Goal: Information Seeking & Learning: Learn about a topic

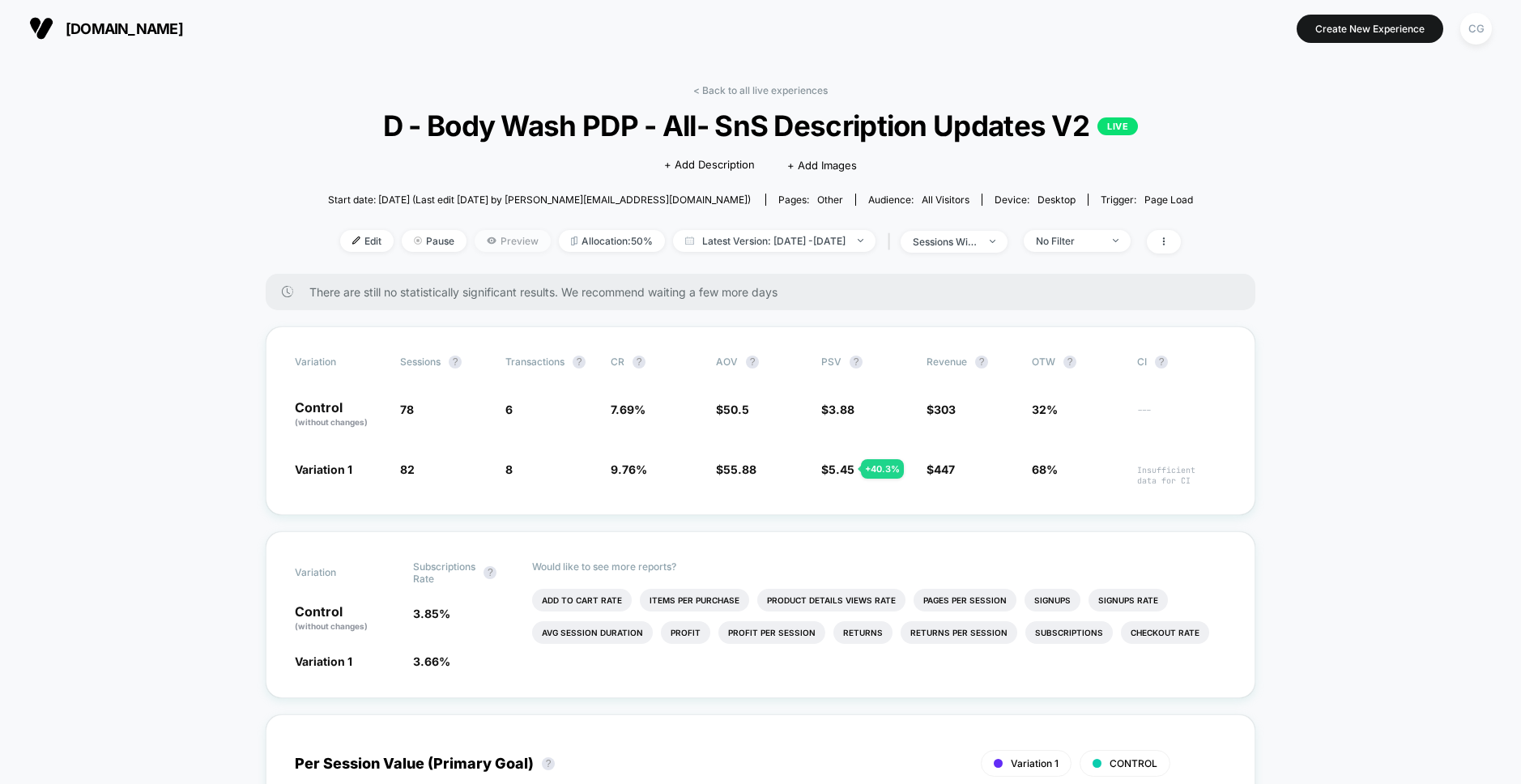
click at [498, 234] on span "Preview" at bounding box center [512, 240] width 76 height 21
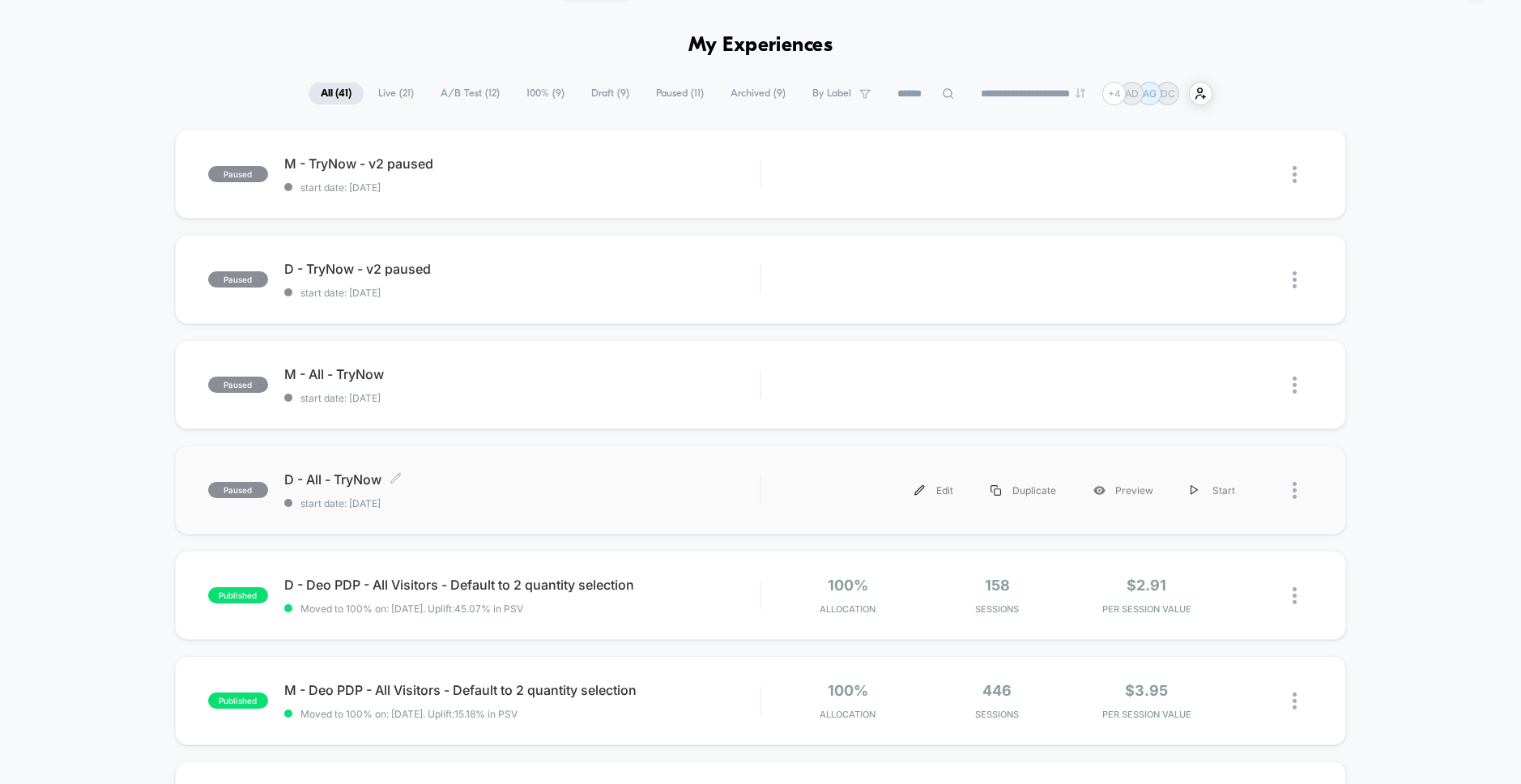
scroll to position [88, 0]
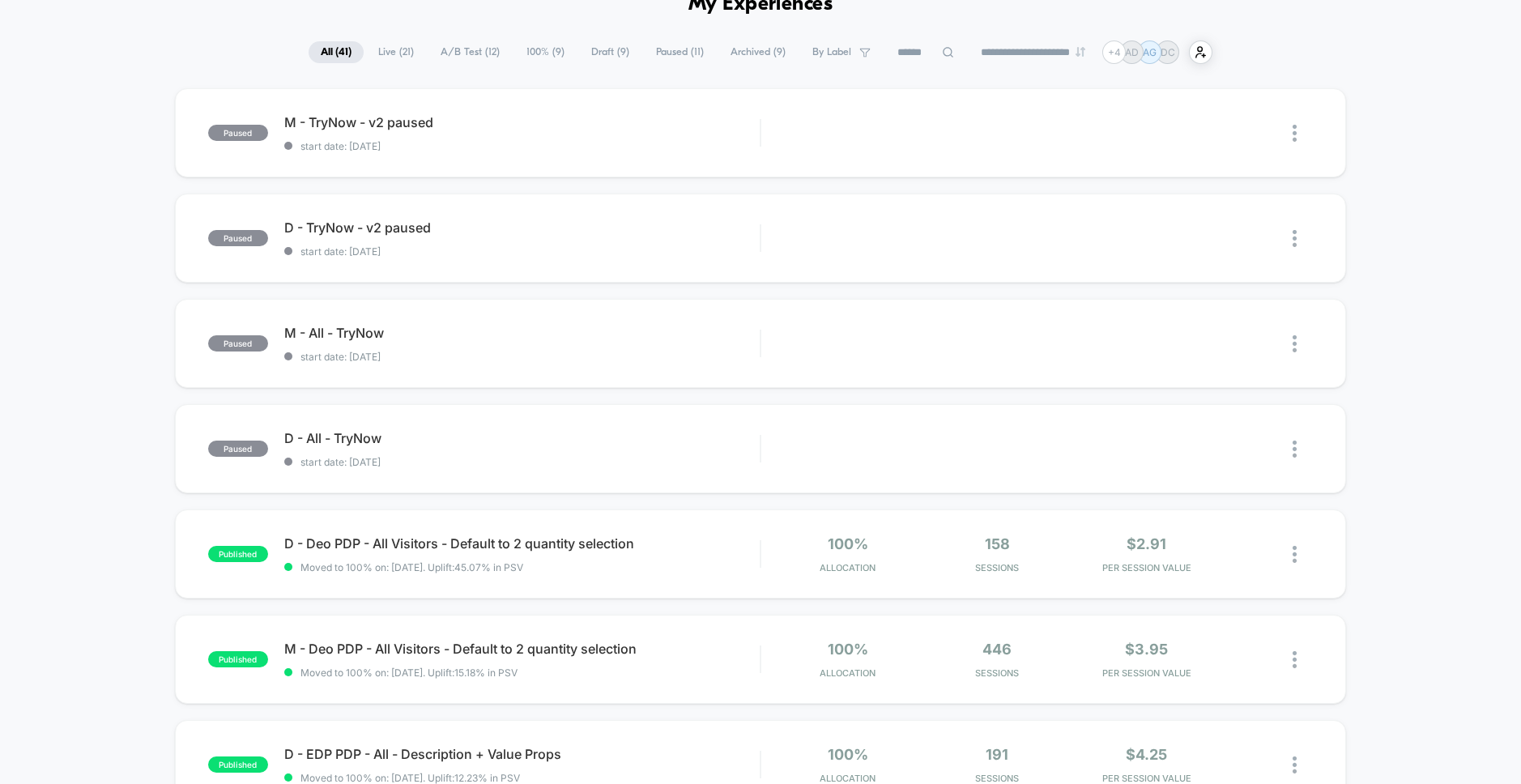
click at [400, 59] on span "Live ( 21 )" at bounding box center [396, 51] width 60 height 21
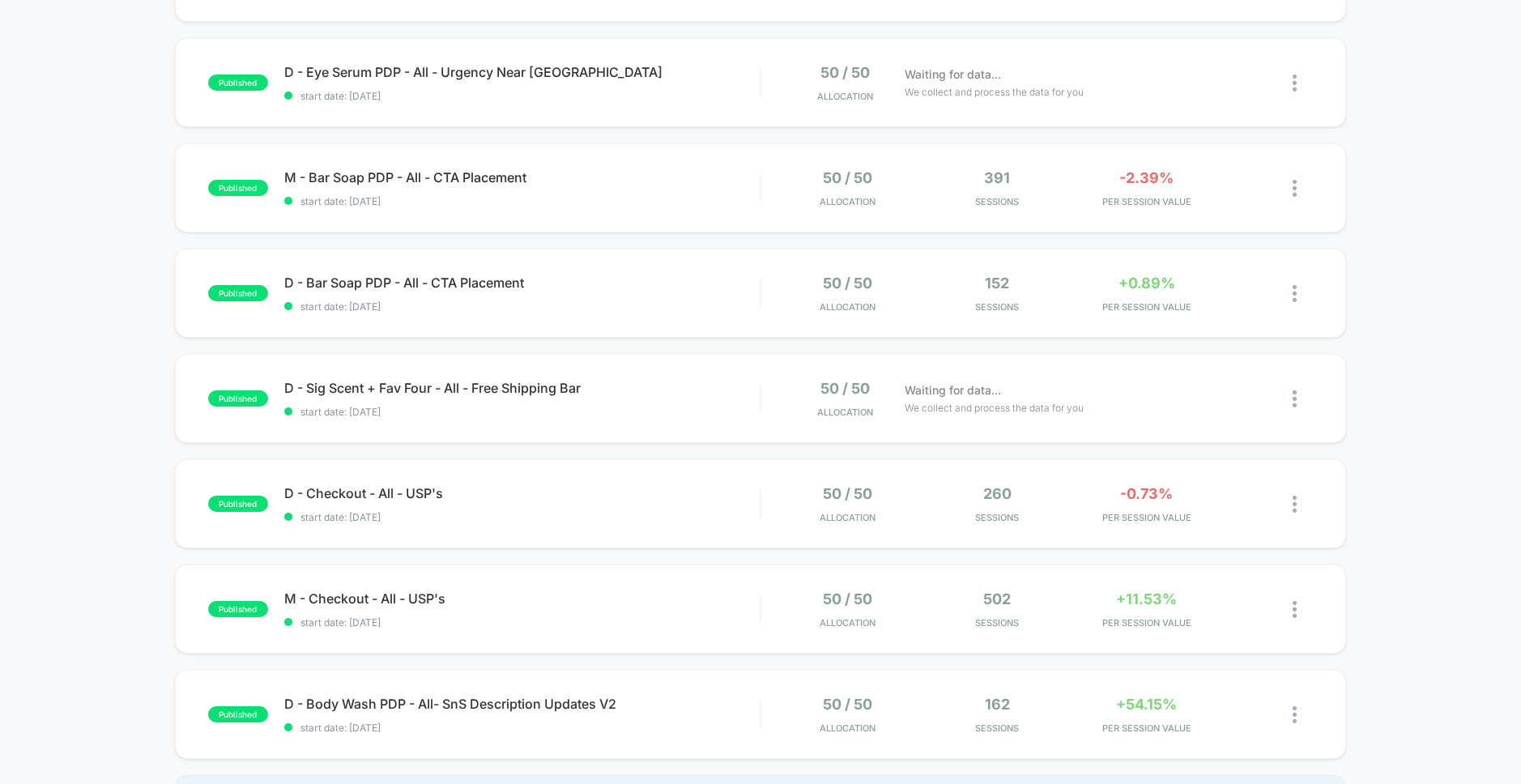
scroll to position [772, 0]
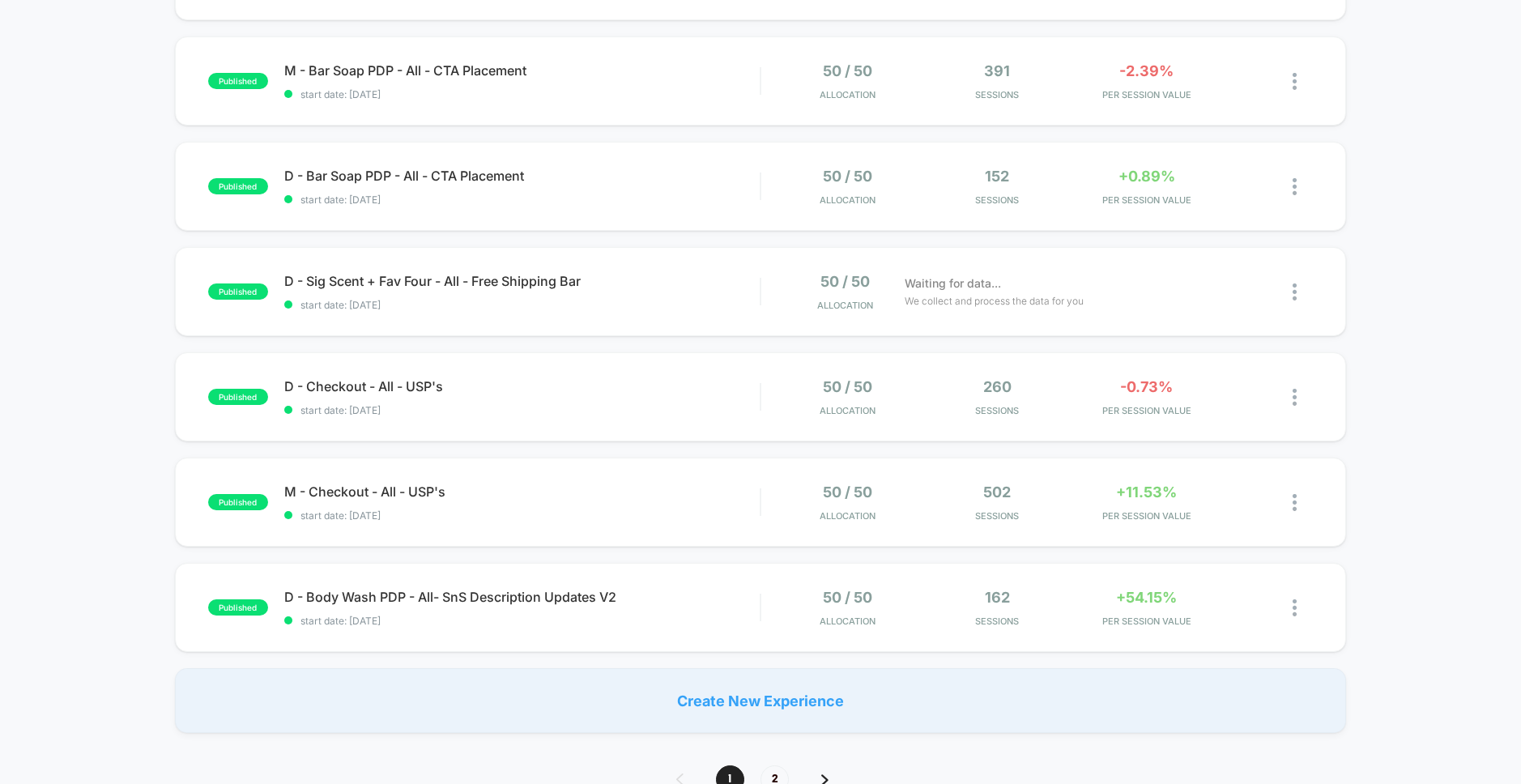
click at [825, 773] on div "1 2" at bounding box center [761, 779] width 201 height 28
click at [824, 776] on img at bounding box center [824, 780] width 7 height 11
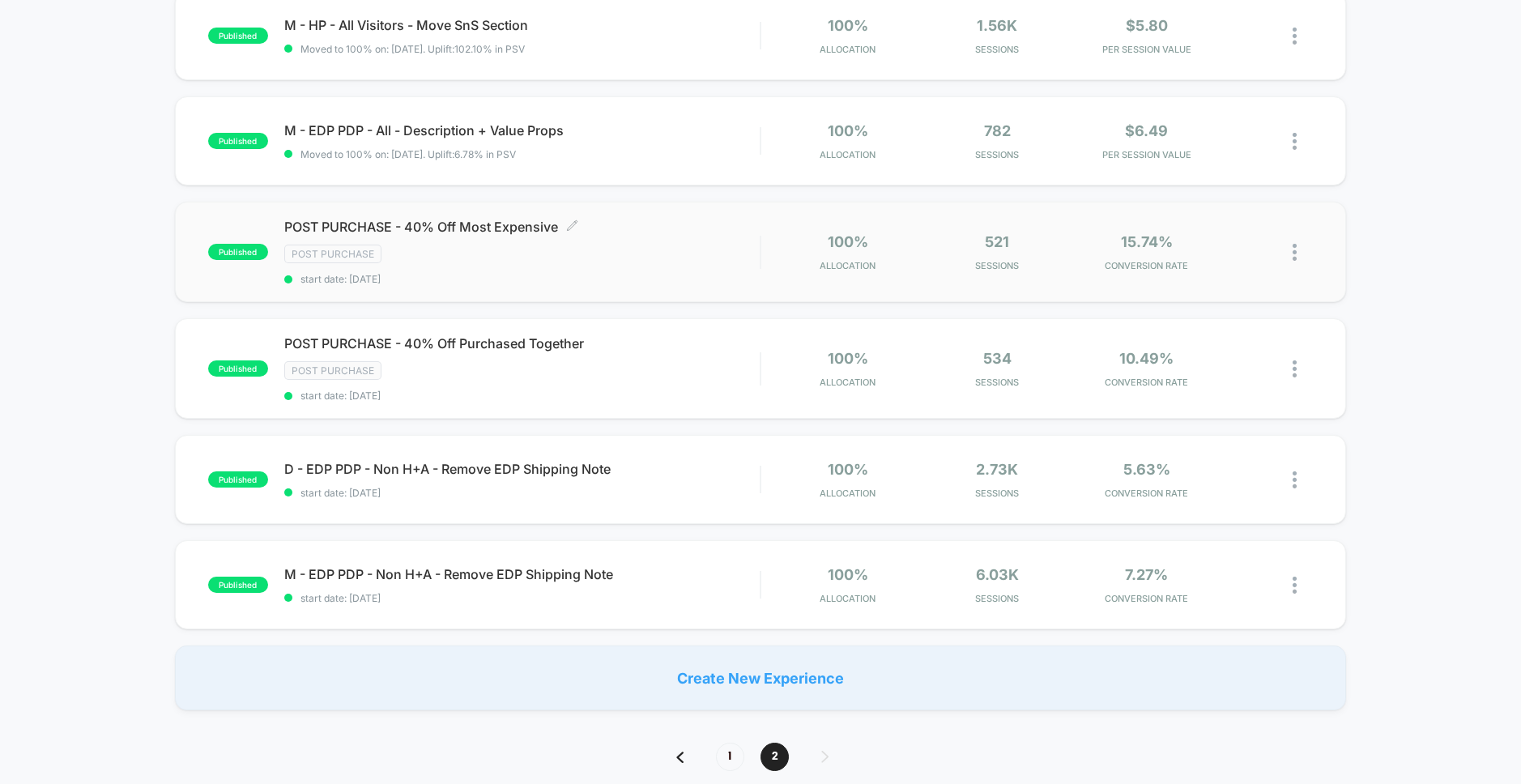
scroll to position [518, 0]
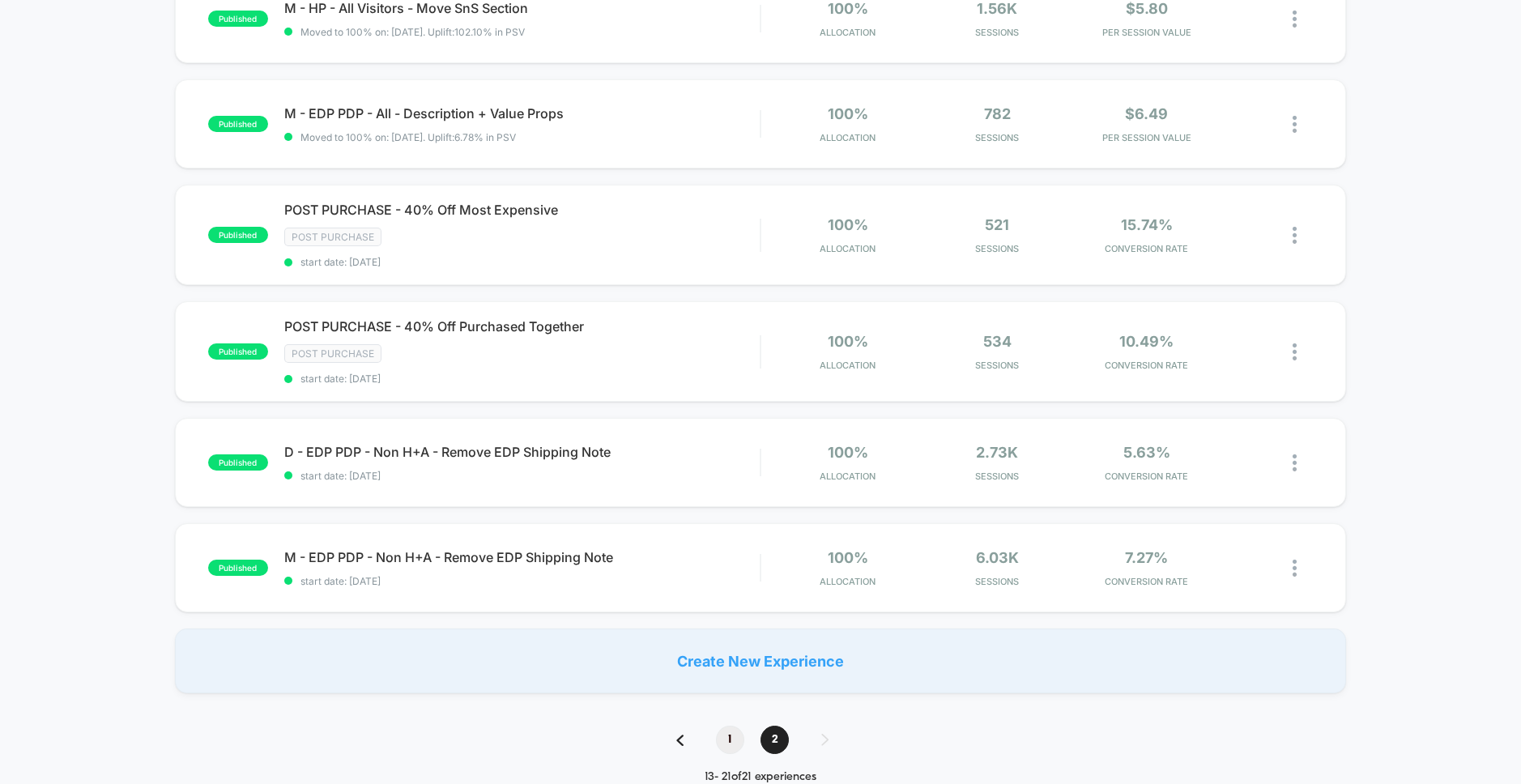
click at [727, 737] on span "1" at bounding box center [730, 739] width 28 height 28
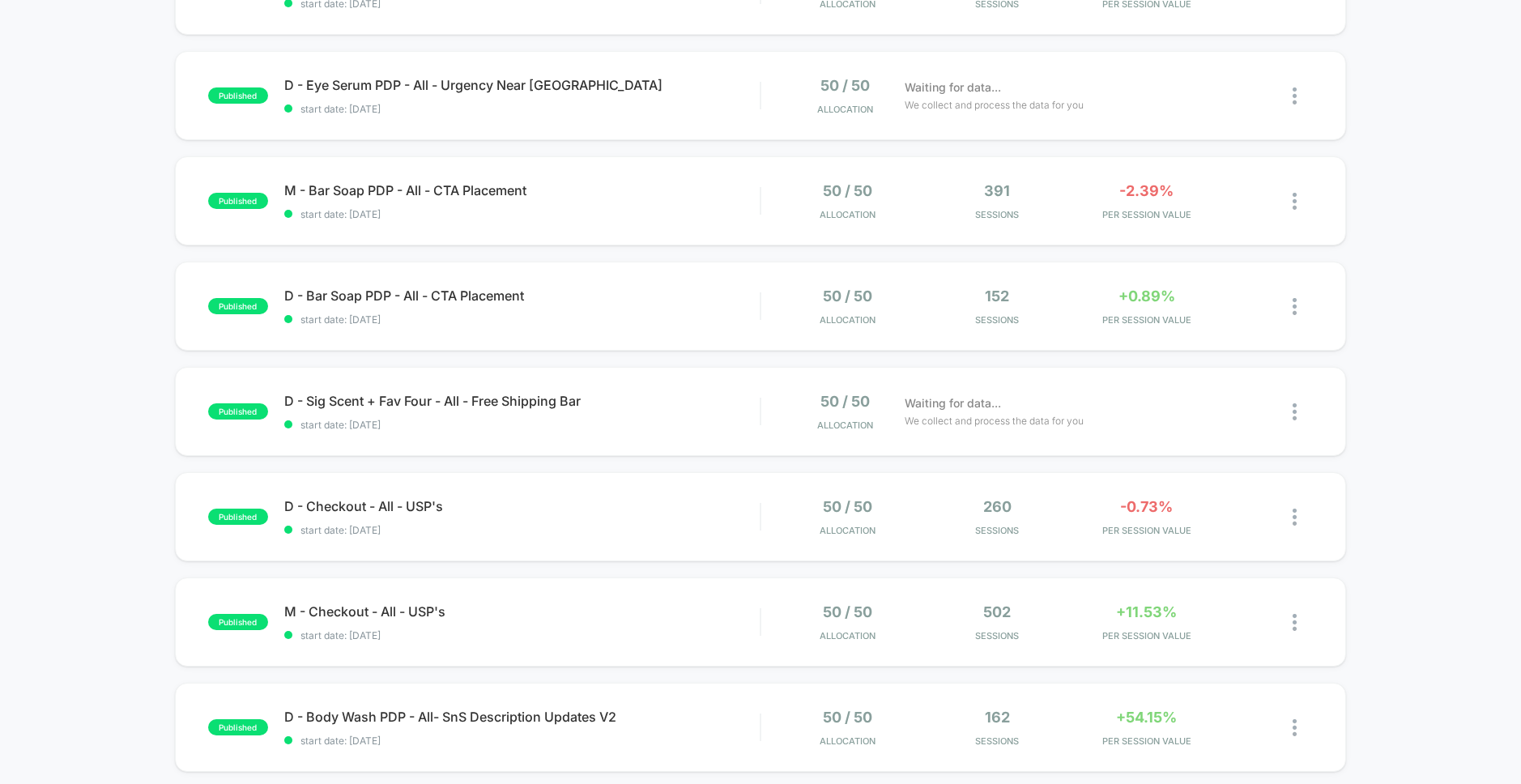
scroll to position [704, 0]
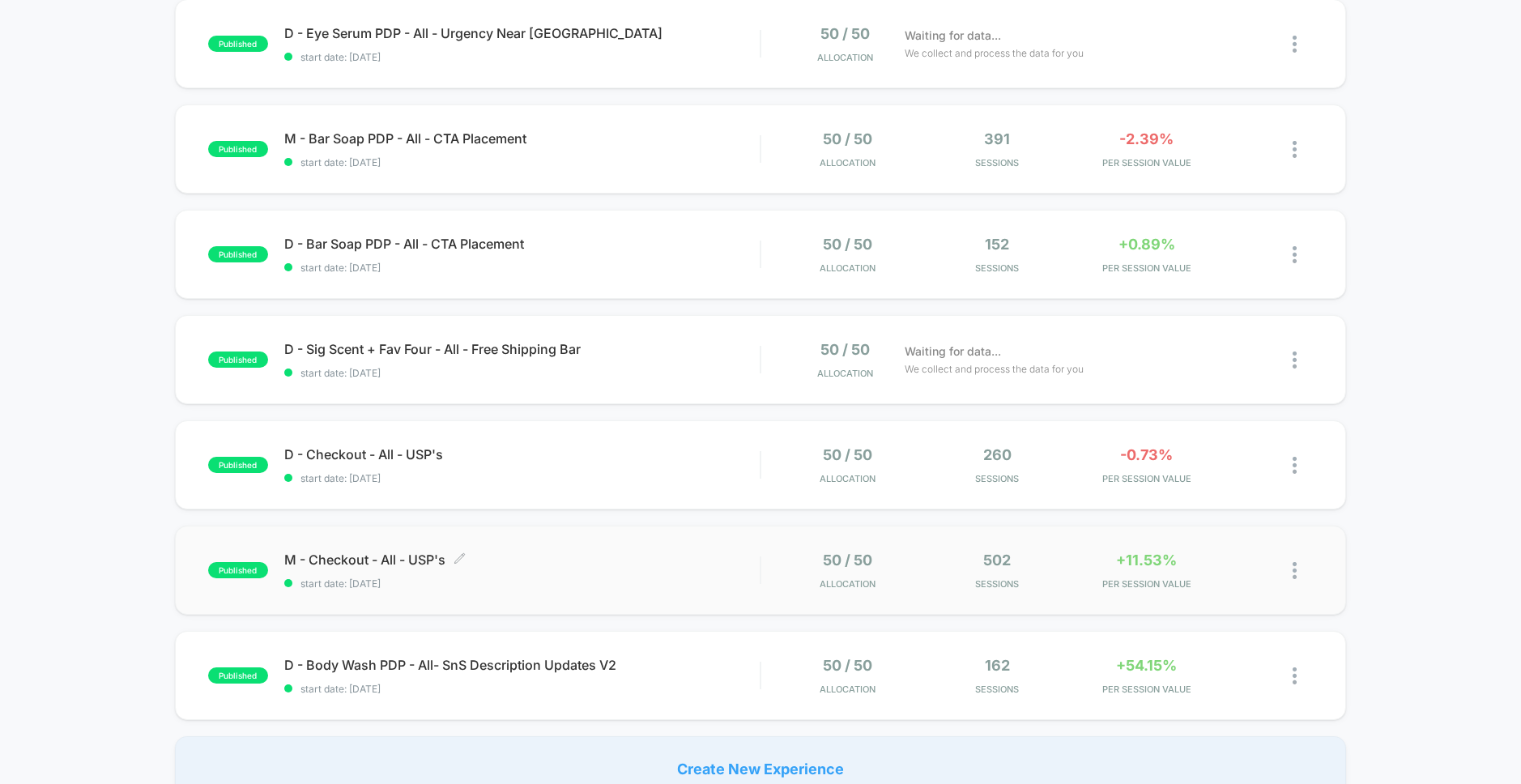
click at [588, 581] on span "start date: [DATE]" at bounding box center [522, 583] width 475 height 12
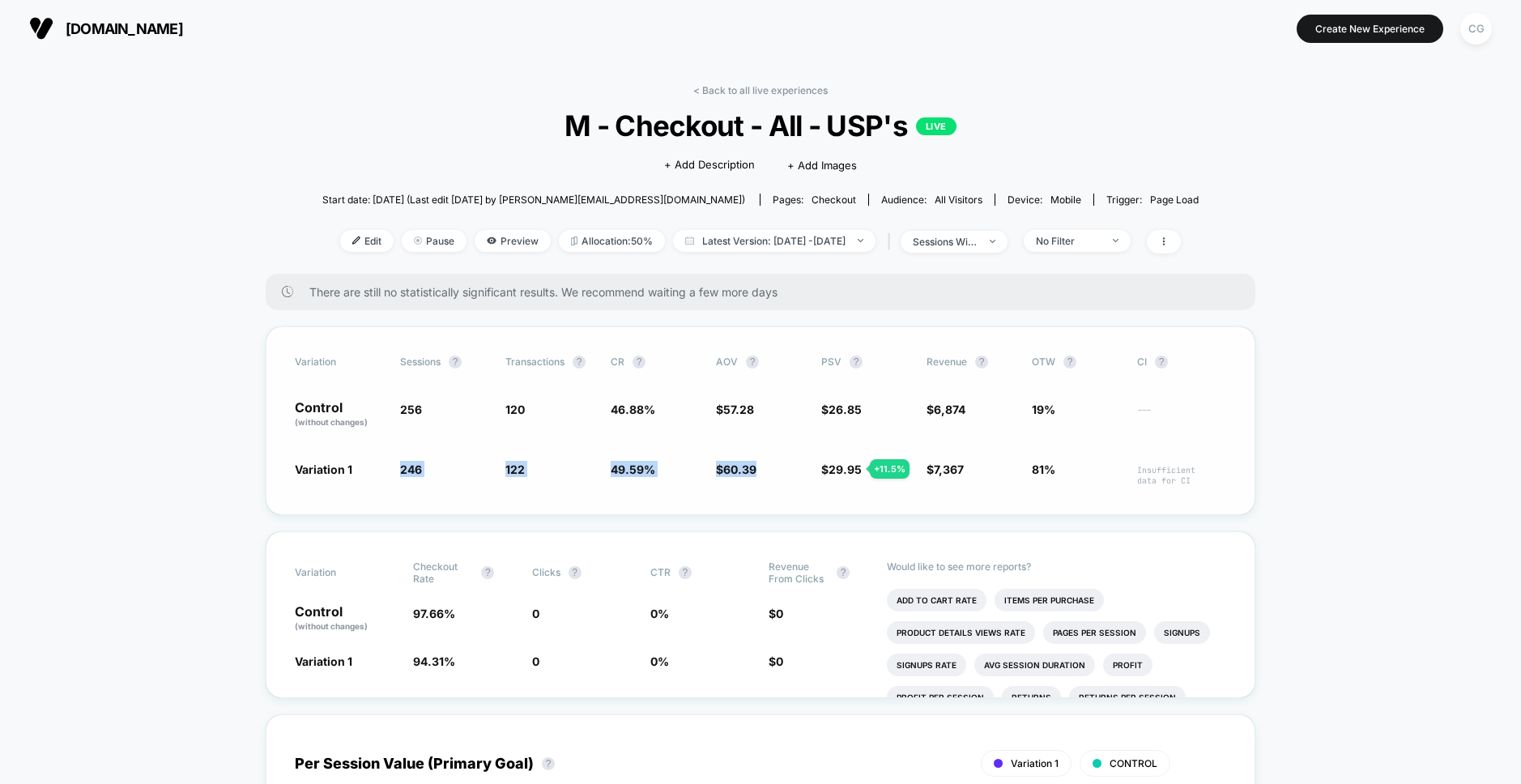
drag, startPoint x: 381, startPoint y: 463, endPoint x: 762, endPoint y: 503, distance: 383.1
click at [762, 503] on div "Variation Sessions ? Transactions ? CR ? AOV ? PSV ? Revenue ? OTW ? CI ? Contr…" at bounding box center [761, 421] width 990 height 189
click at [709, 488] on div "Variation Sessions ? Transactions ? CR ? AOV ? PSV ? Revenue ? OTW ? CI ? Contr…" at bounding box center [761, 421] width 990 height 189
drag, startPoint x: 707, startPoint y: 484, endPoint x: 957, endPoint y: 489, distance: 250.0
click at [957, 489] on div "Variation Sessions ? Transactions ? CR ? AOV ? PSV ? Revenue ? OTW ? CI ? Contr…" at bounding box center [761, 421] width 990 height 189
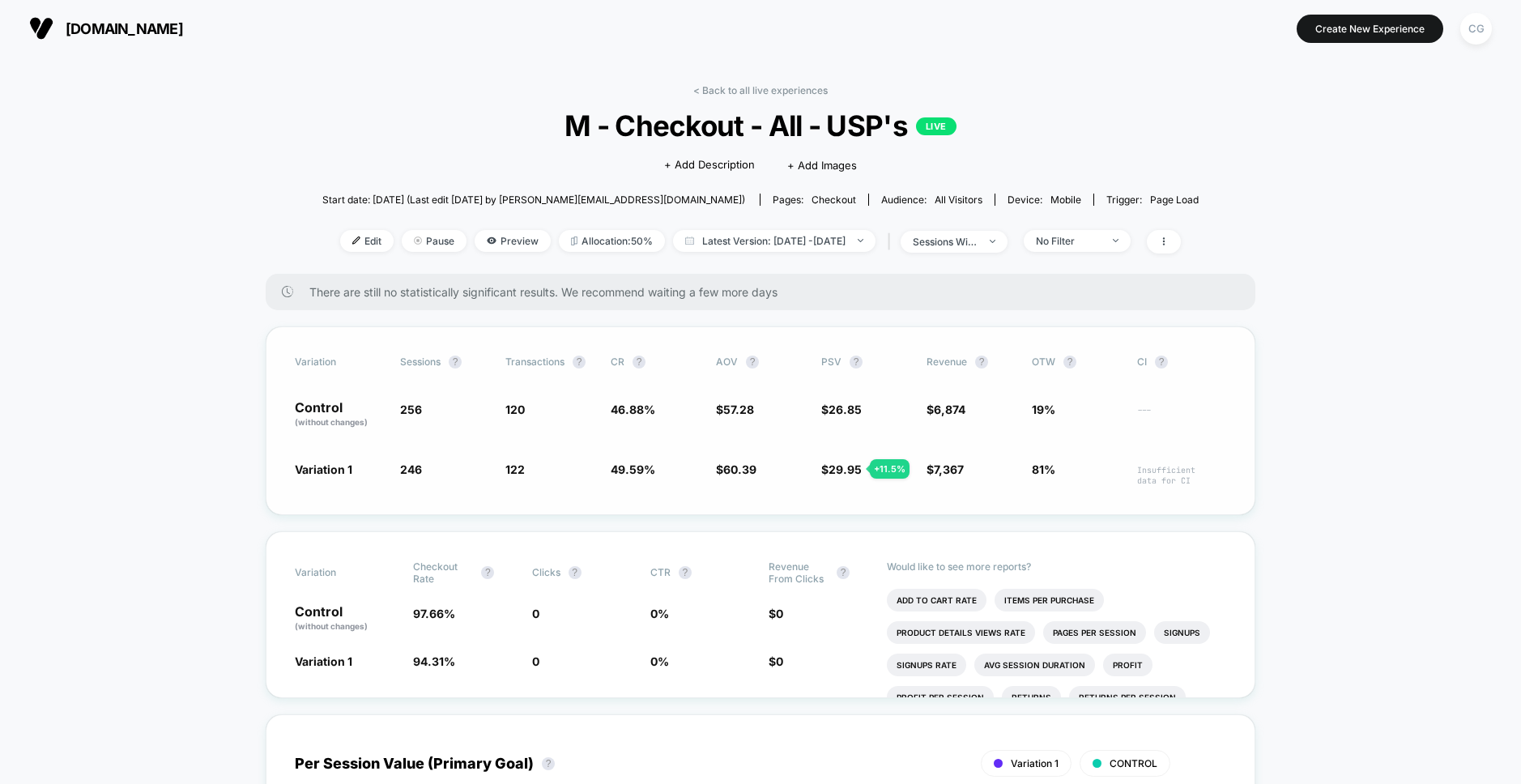
click at [1125, 482] on div "Variation 1 246 - 3.9 % 122 + 5.8 % 49.59 % + 5.8 % $ 60.39 + 5.4 % $ 29.95 + 1…" at bounding box center [761, 473] width 932 height 25
drag, startPoint x: 1236, startPoint y: 474, endPoint x: 258, endPoint y: 463, distance: 978.1
click at [1136, 485] on div "Variation Sessions ? Transactions ? CR ? AOV ? PSV ? Revenue ? OTW ? CI ? Contr…" at bounding box center [761, 421] width 990 height 189
click at [1233, 480] on div "Variation Sessions ? Transactions ? CR ? AOV ? PSV ? Revenue ? OTW ? CI ? Contr…" at bounding box center [761, 421] width 990 height 189
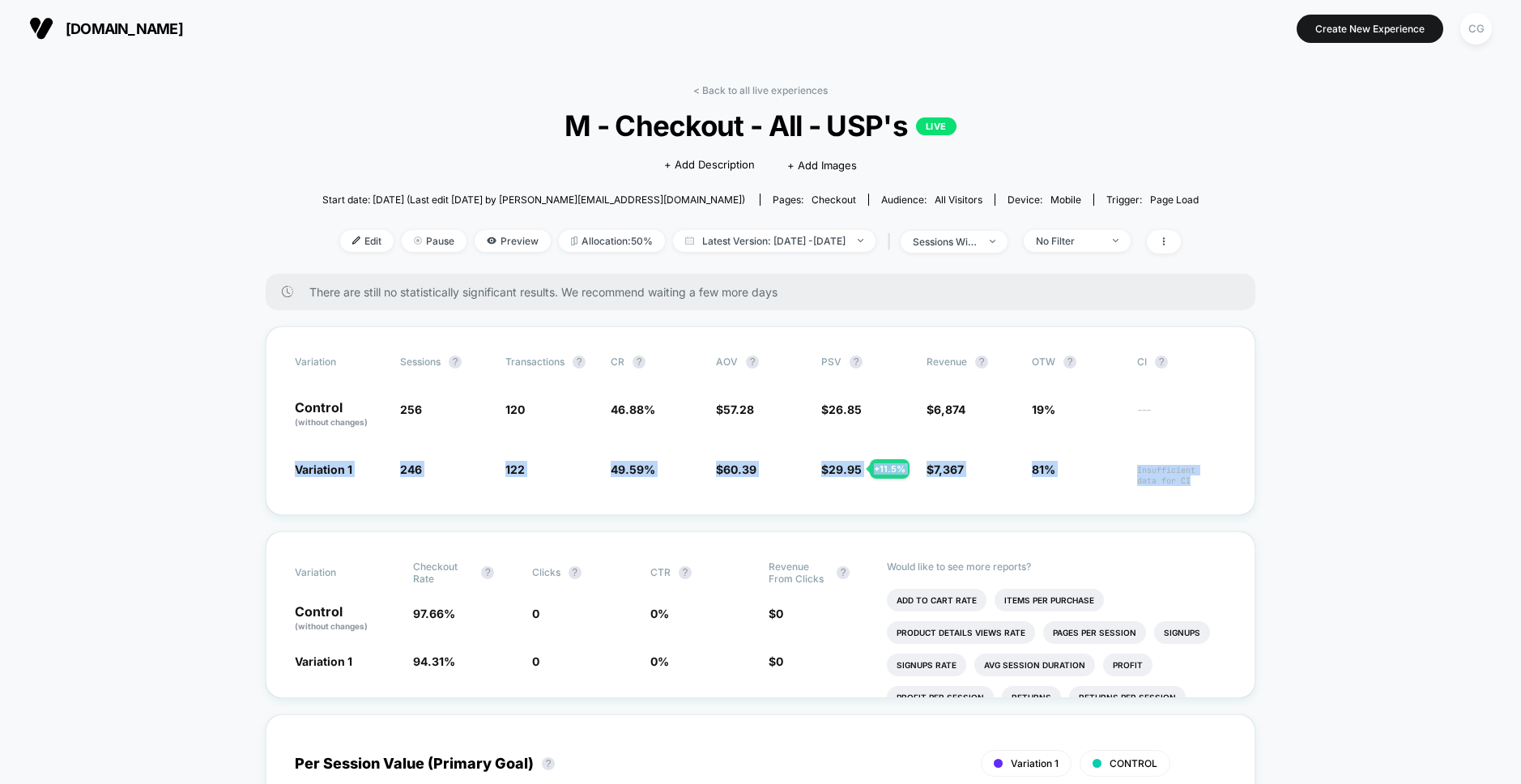
drag, startPoint x: 1206, startPoint y: 484, endPoint x: 245, endPoint y: 467, distance: 961.2
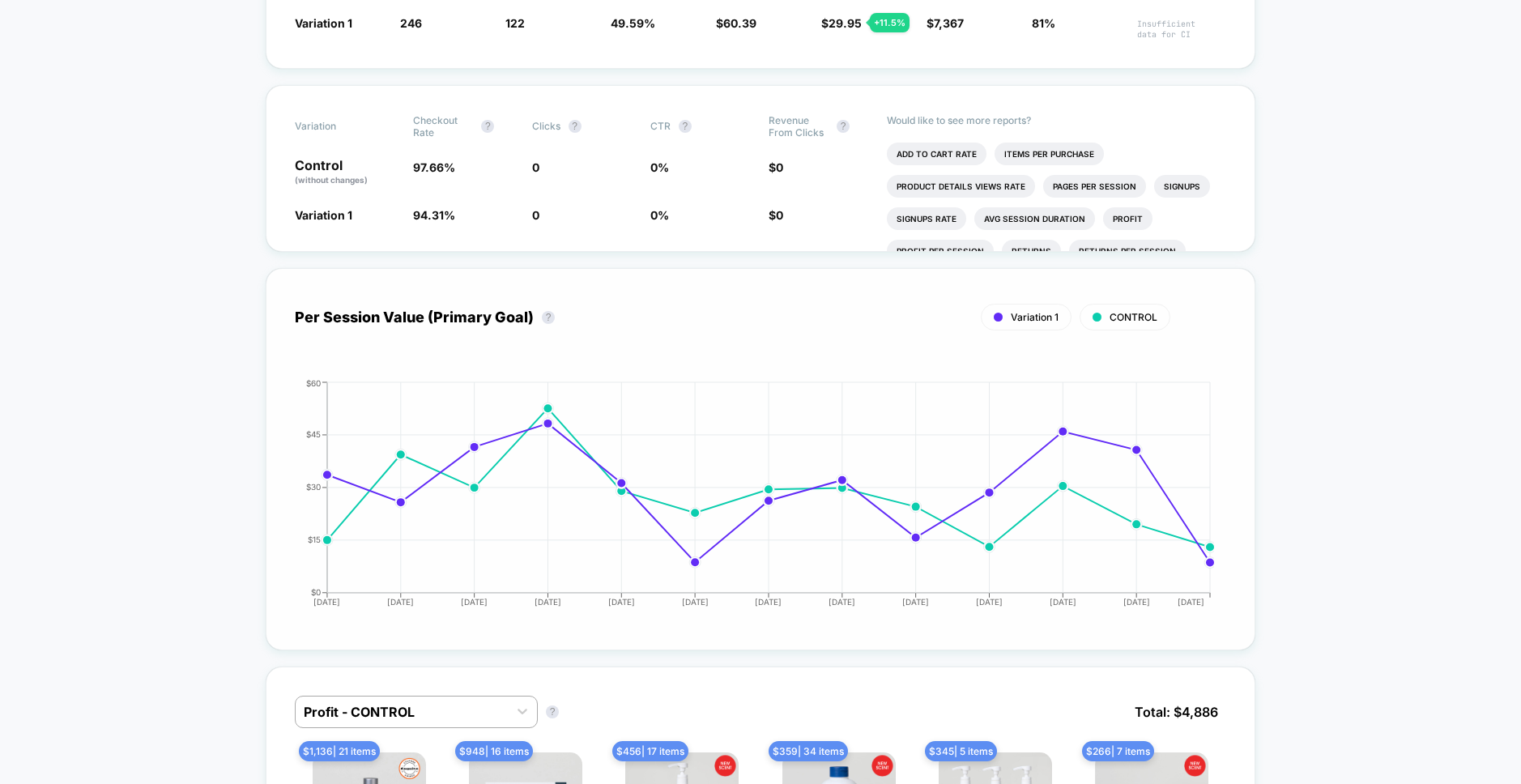
scroll to position [506, 0]
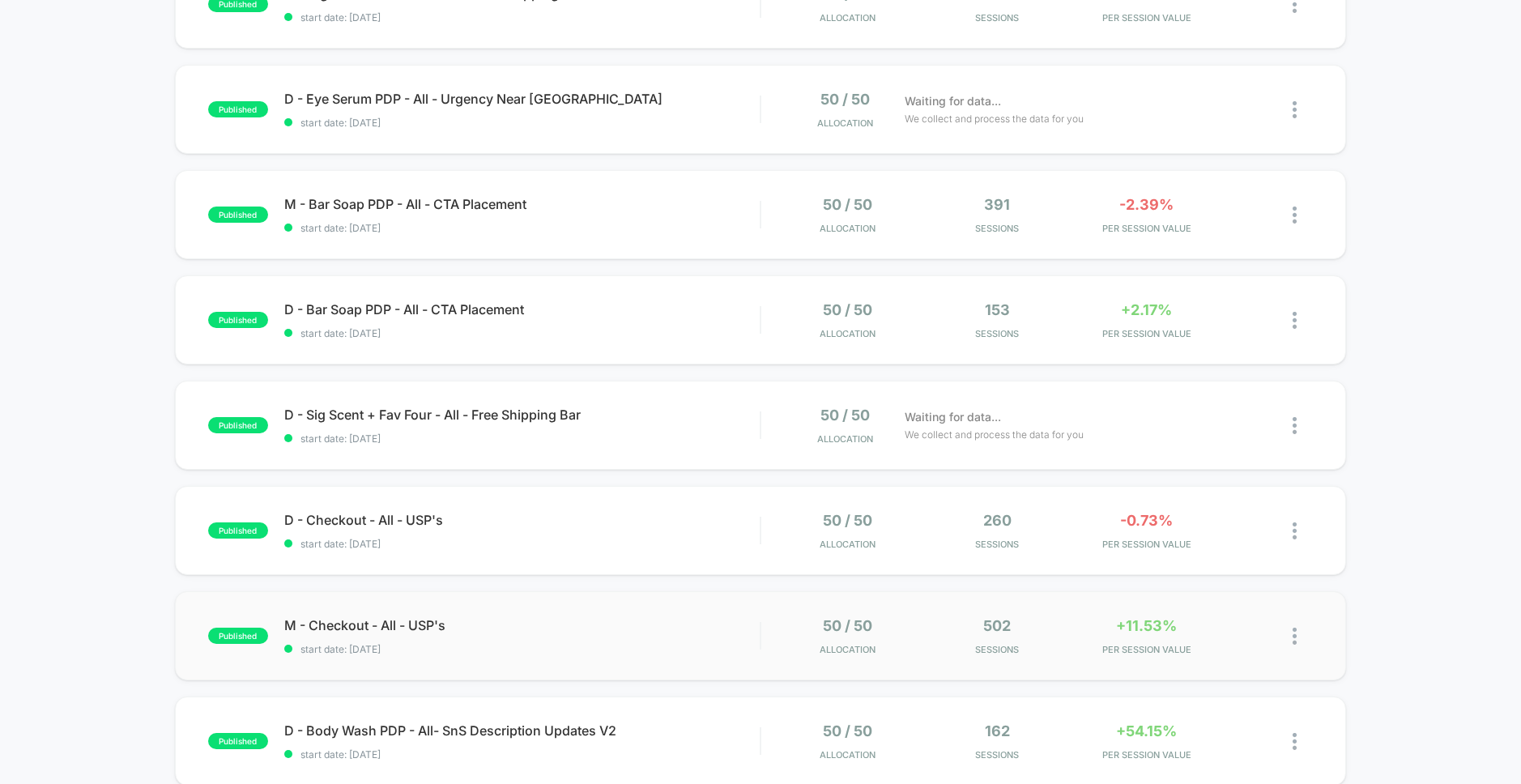
scroll to position [896, 0]
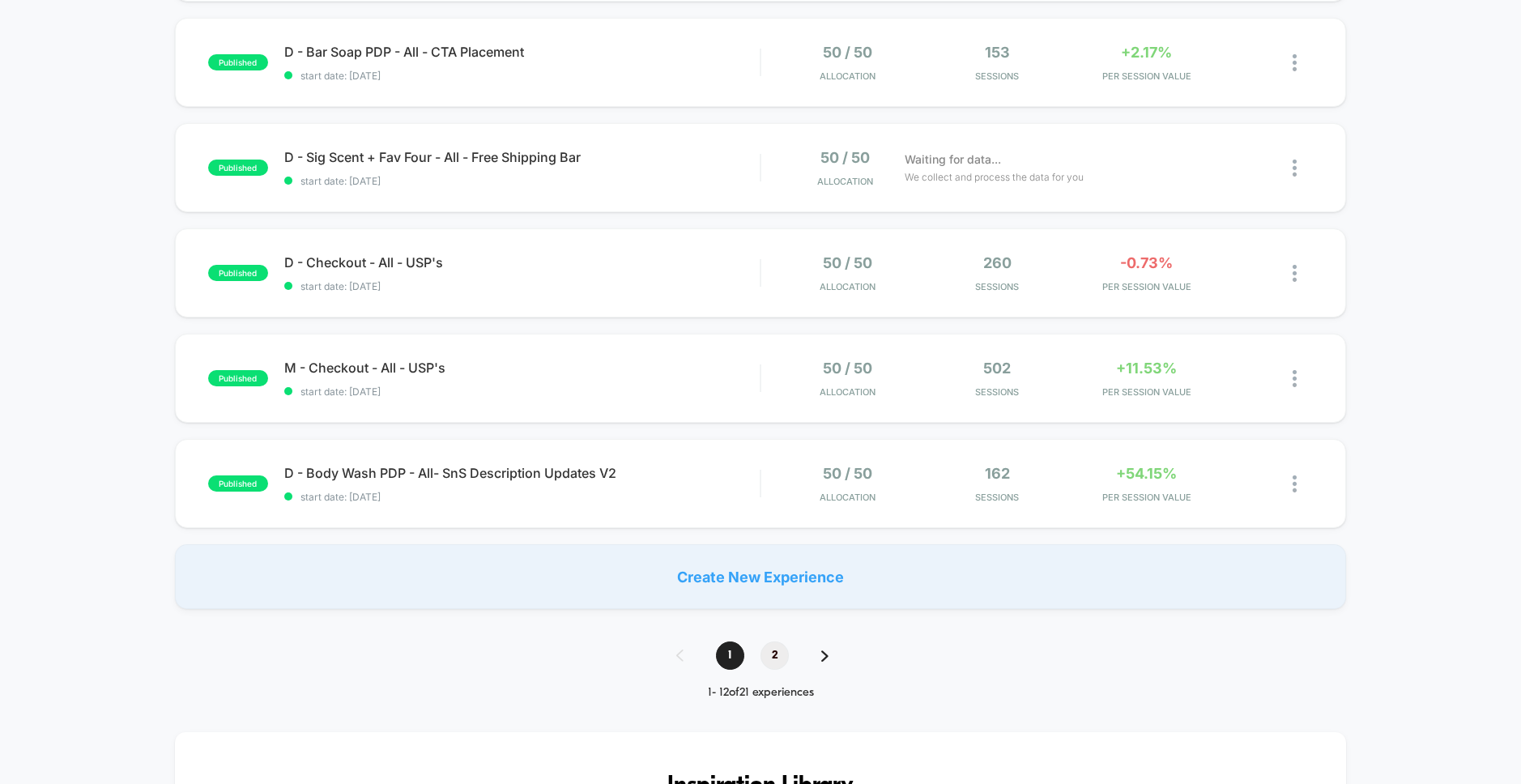
click at [783, 653] on span "2" at bounding box center [775, 655] width 28 height 28
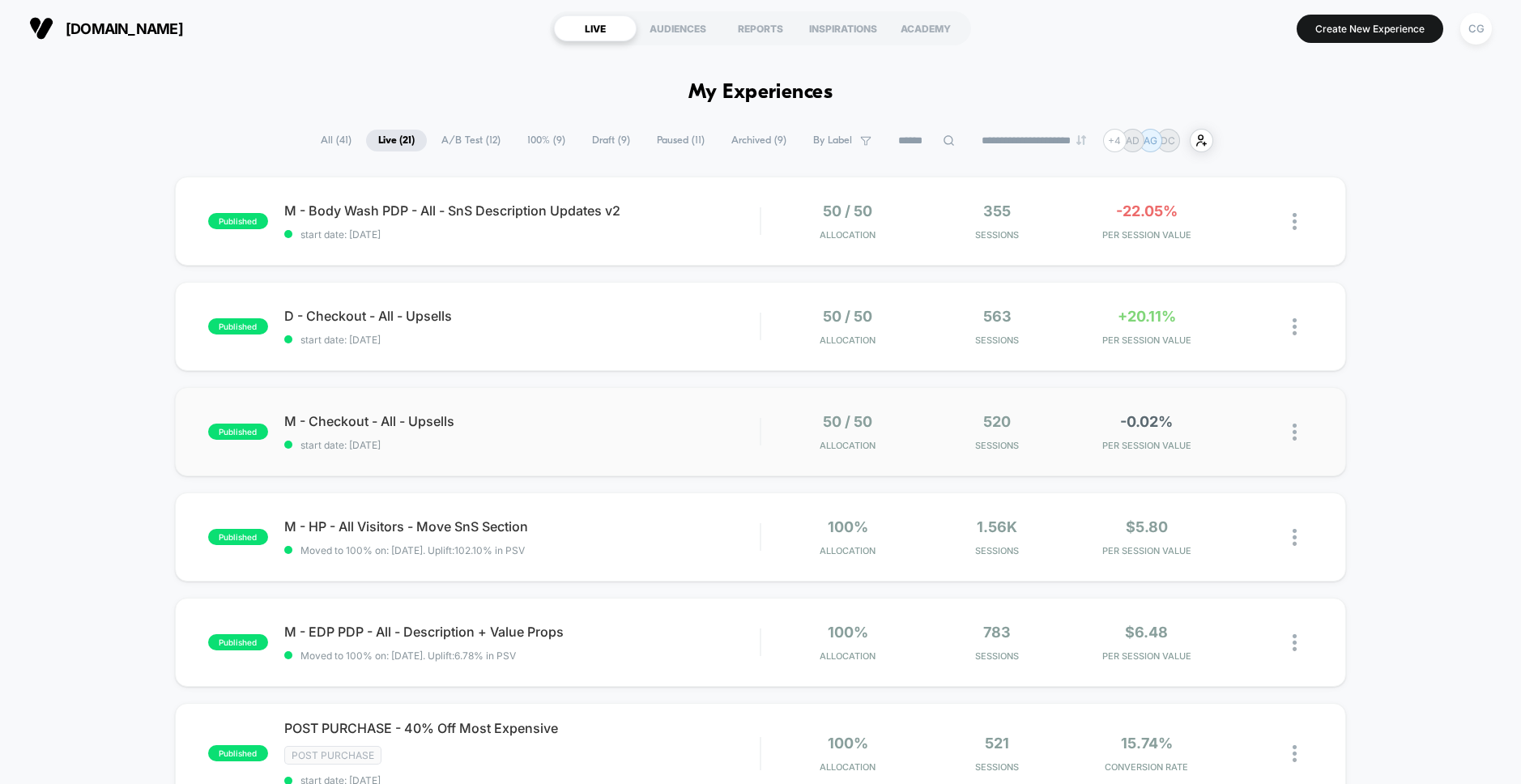
click at [687, 451] on div "published M - Checkout - All - Upsells start date: [DATE] 50 / 50 Allocation 52…" at bounding box center [760, 431] width 1171 height 89
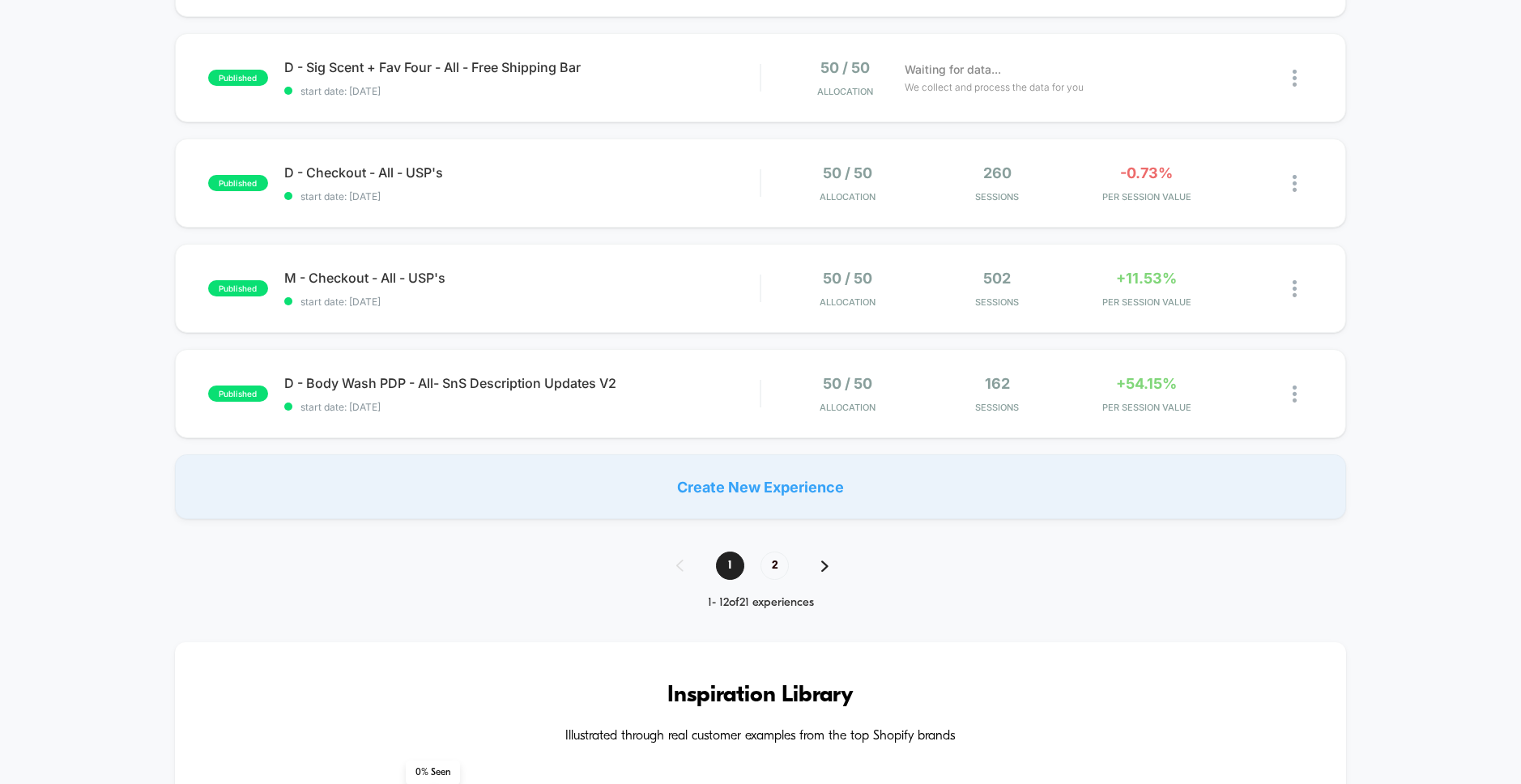
scroll to position [976, 0]
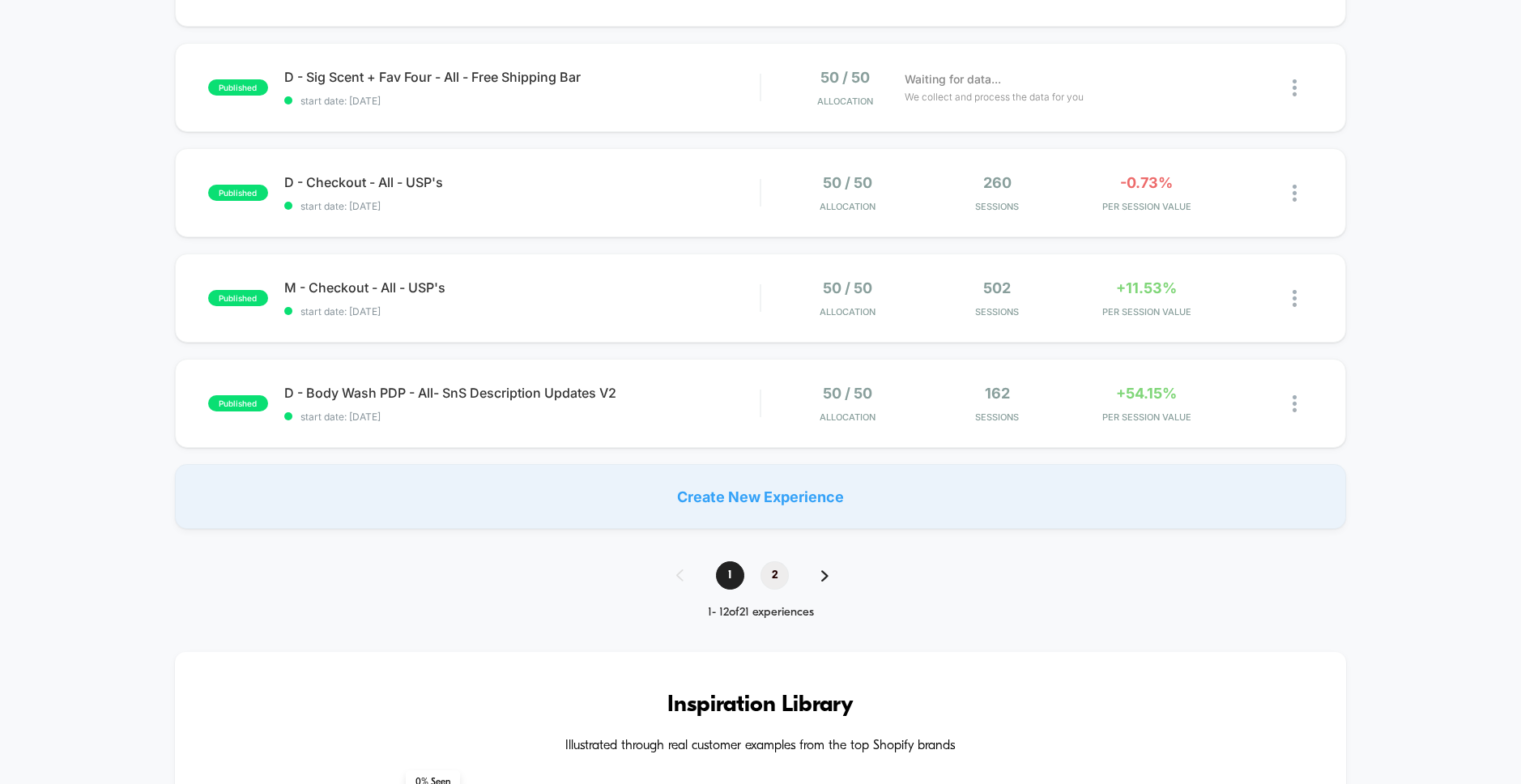
click at [770, 572] on span "2" at bounding box center [775, 575] width 28 height 28
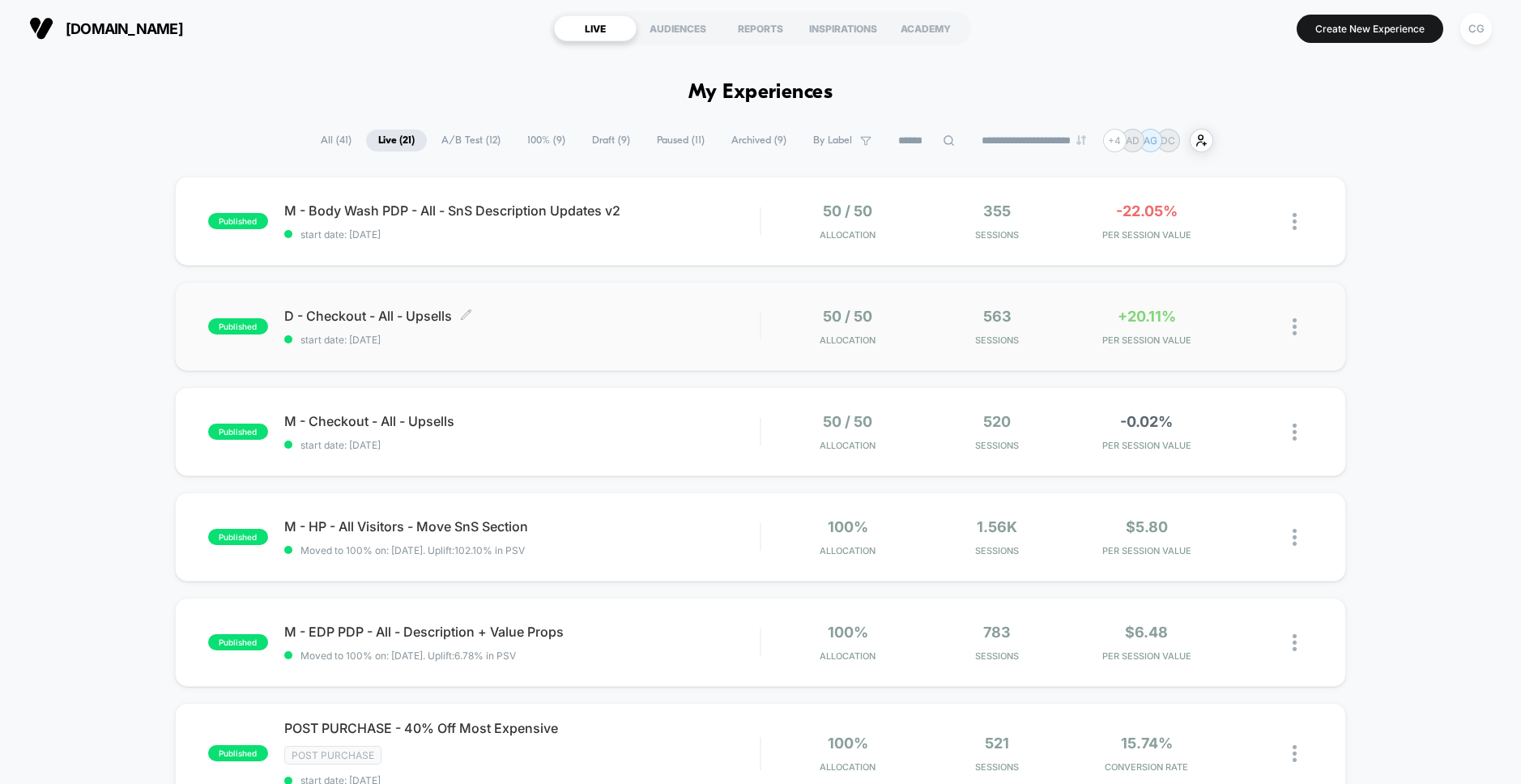
click at [538, 322] on span "D - Checkout - All - Upsells Click to edit experience details" at bounding box center [522, 316] width 475 height 16
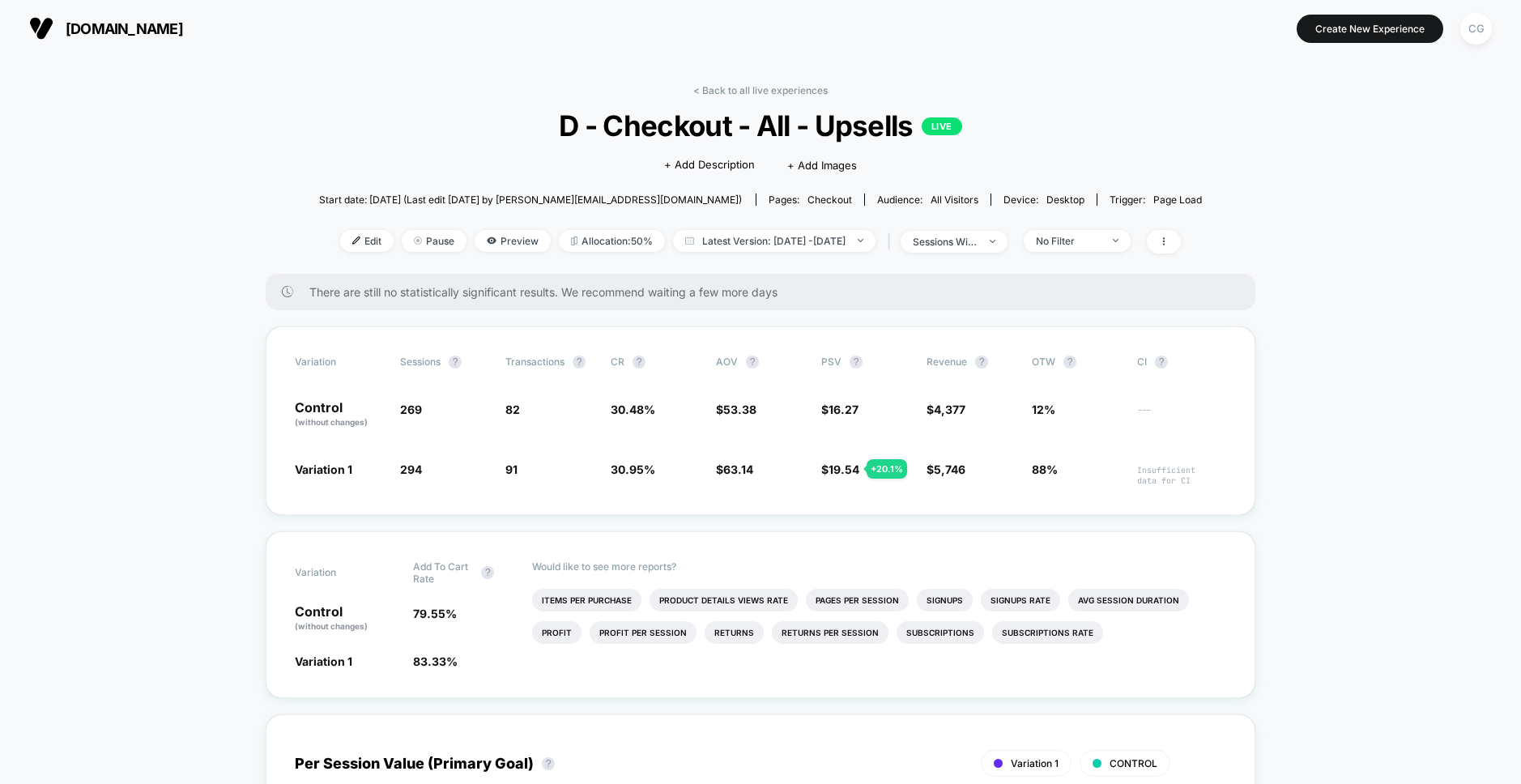
scroll to position [3, 0]
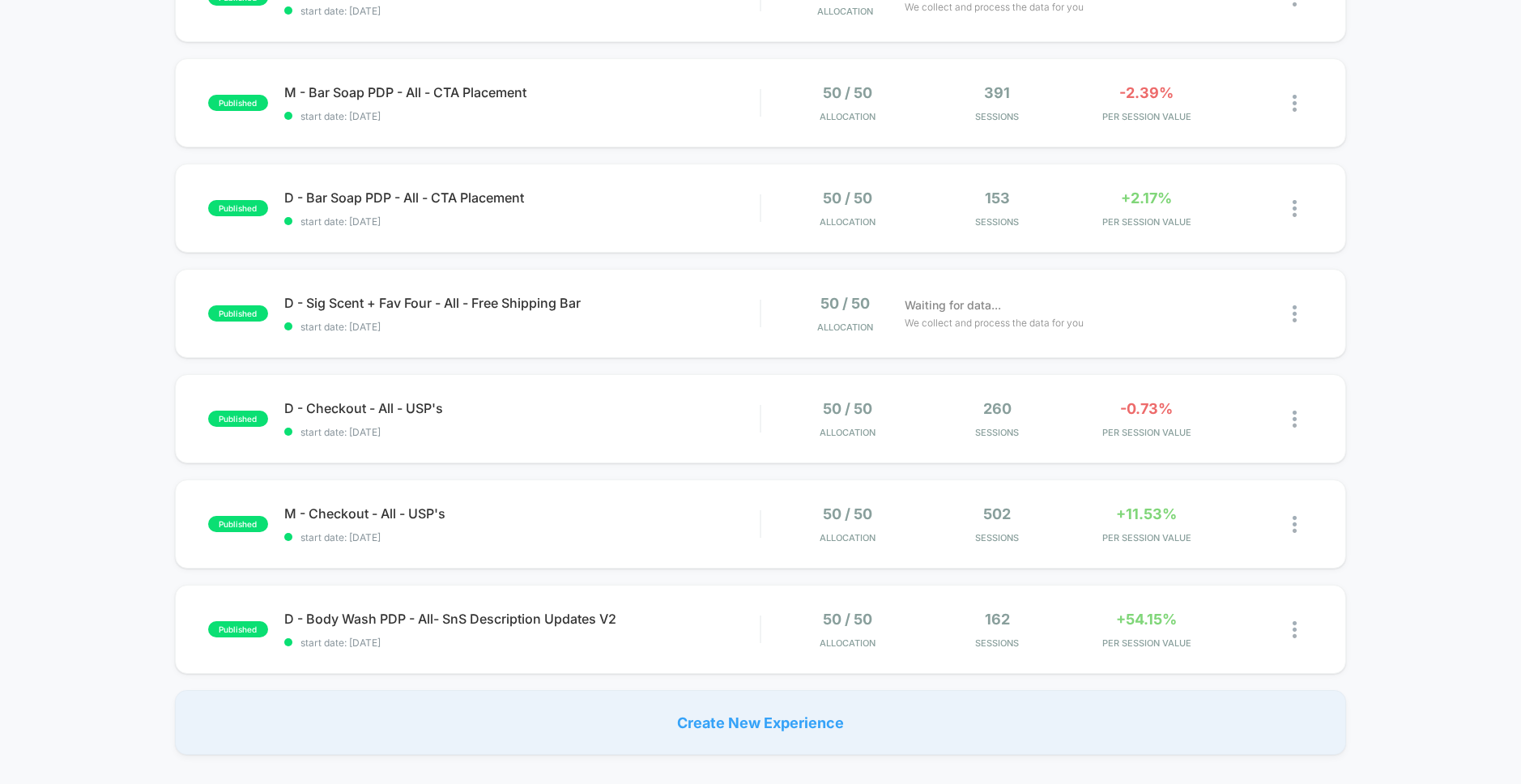
scroll to position [775, 0]
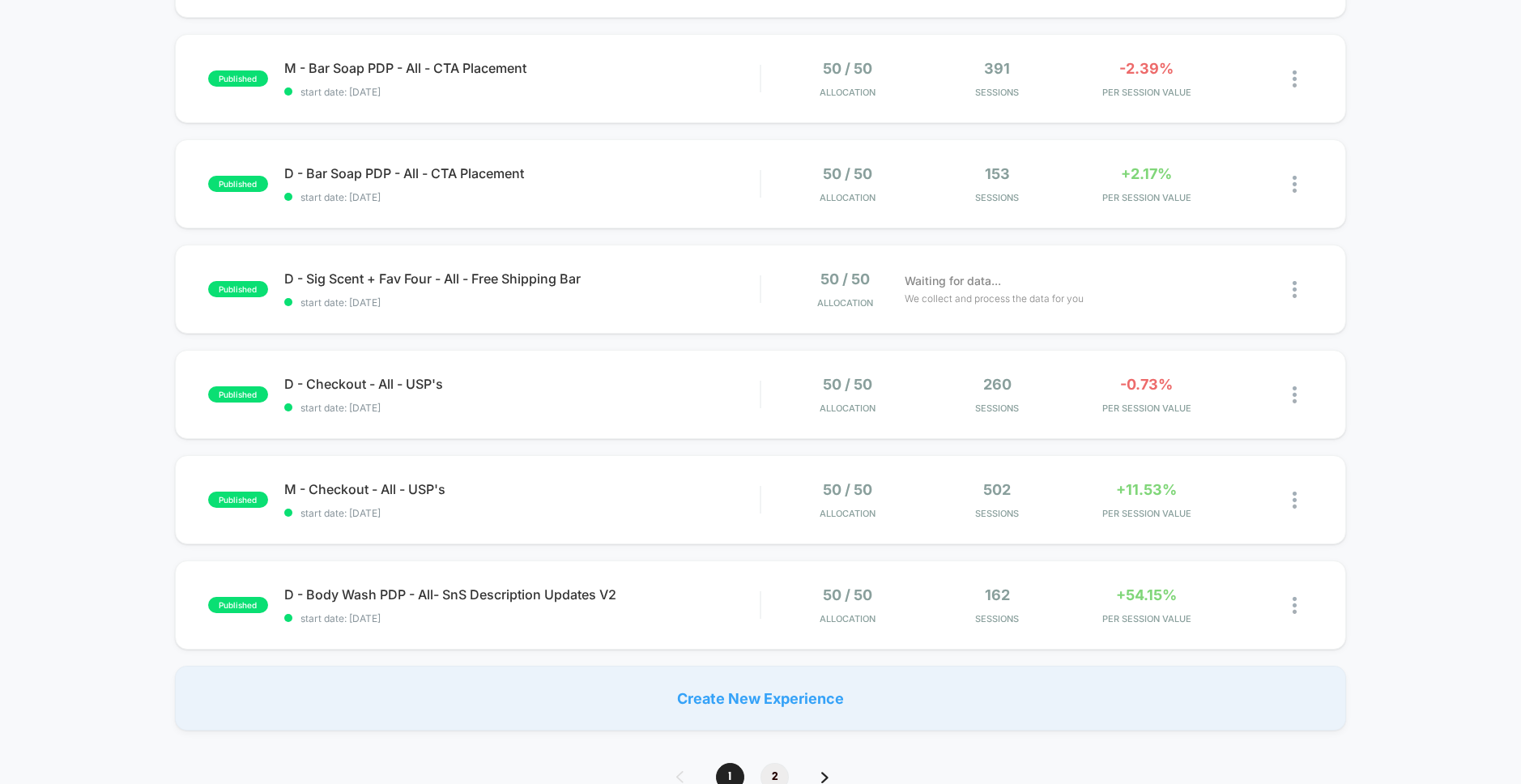
click at [775, 769] on span "2" at bounding box center [775, 776] width 28 height 28
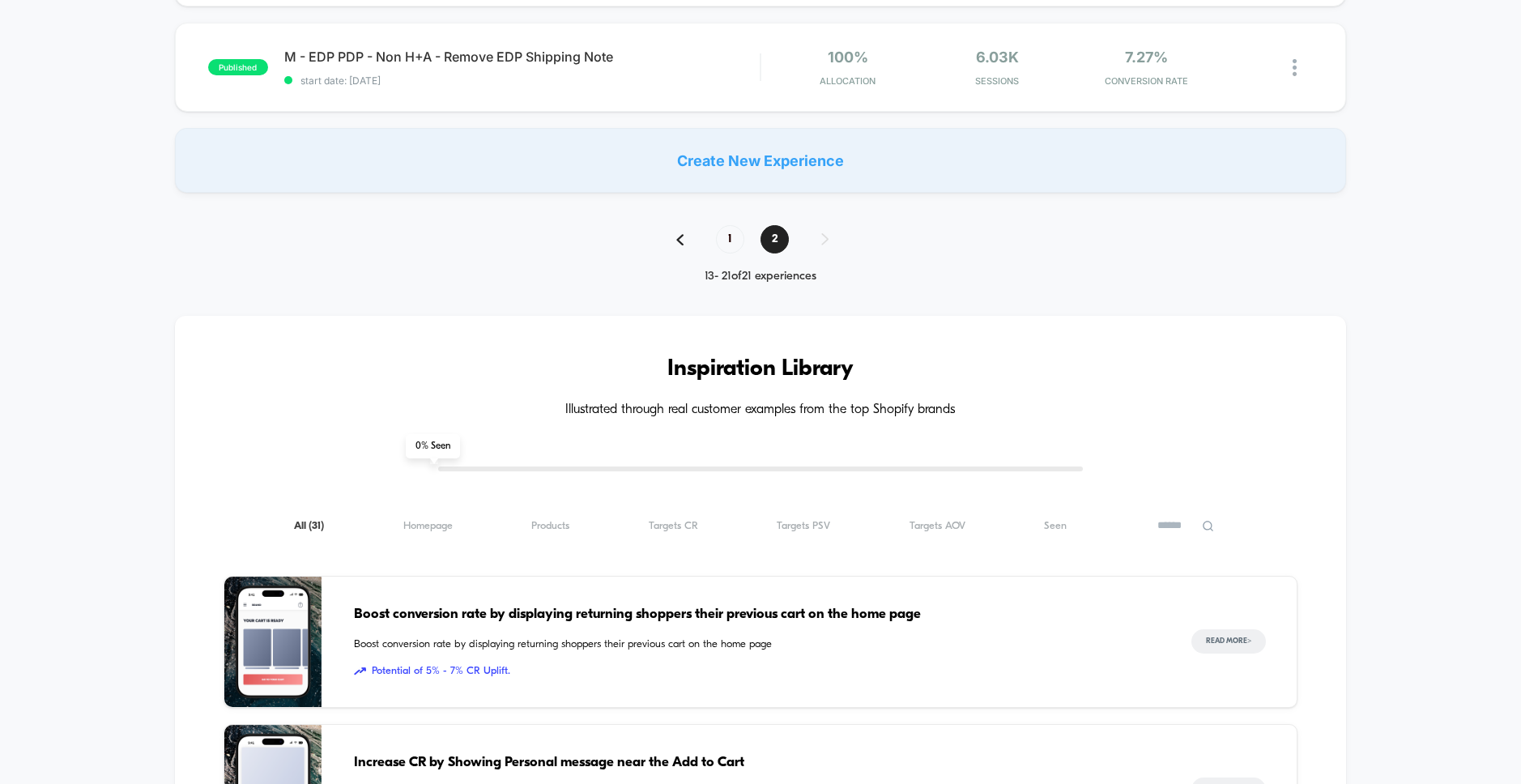
scroll to position [968, 0]
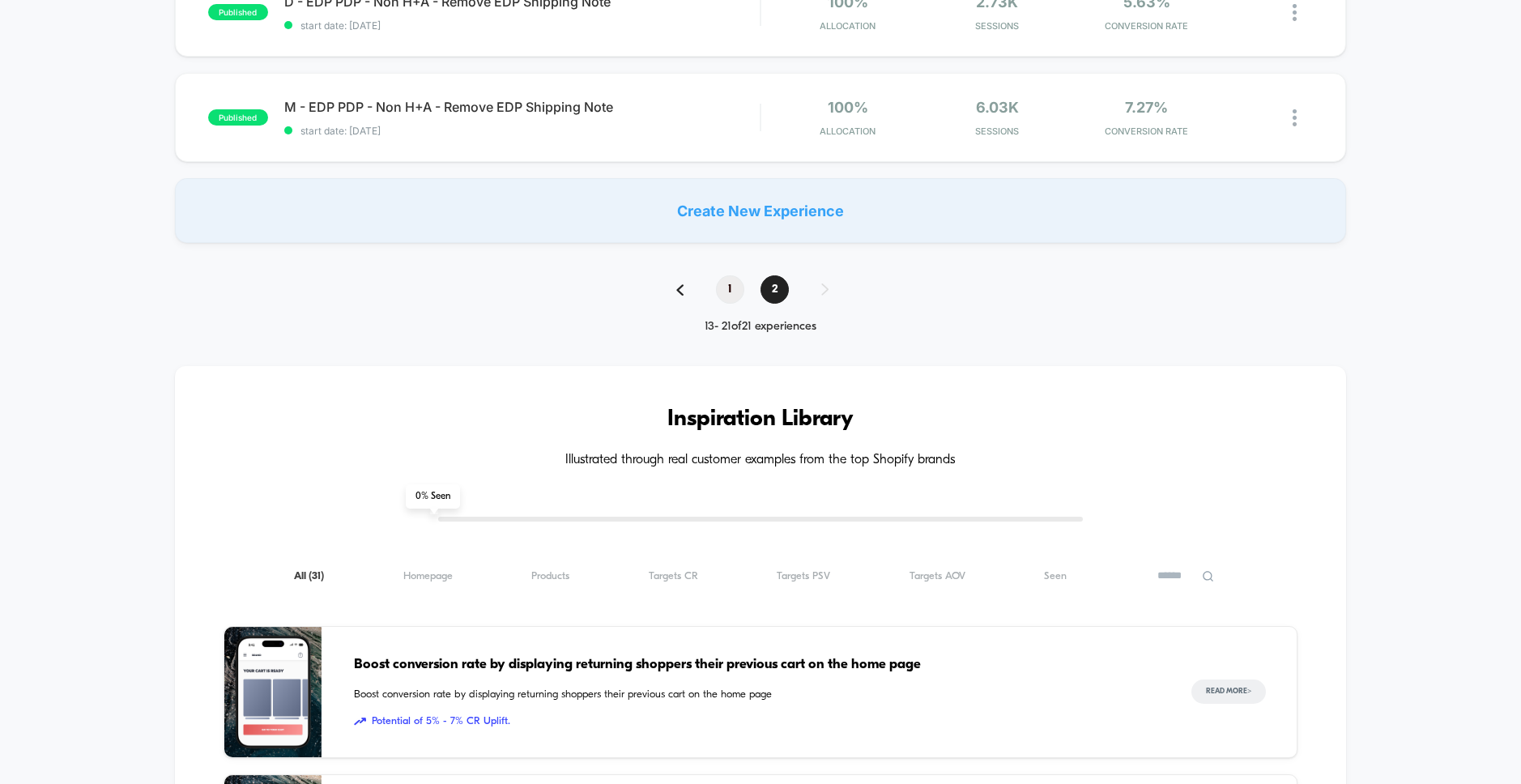
click at [736, 291] on span "1" at bounding box center [730, 289] width 28 height 28
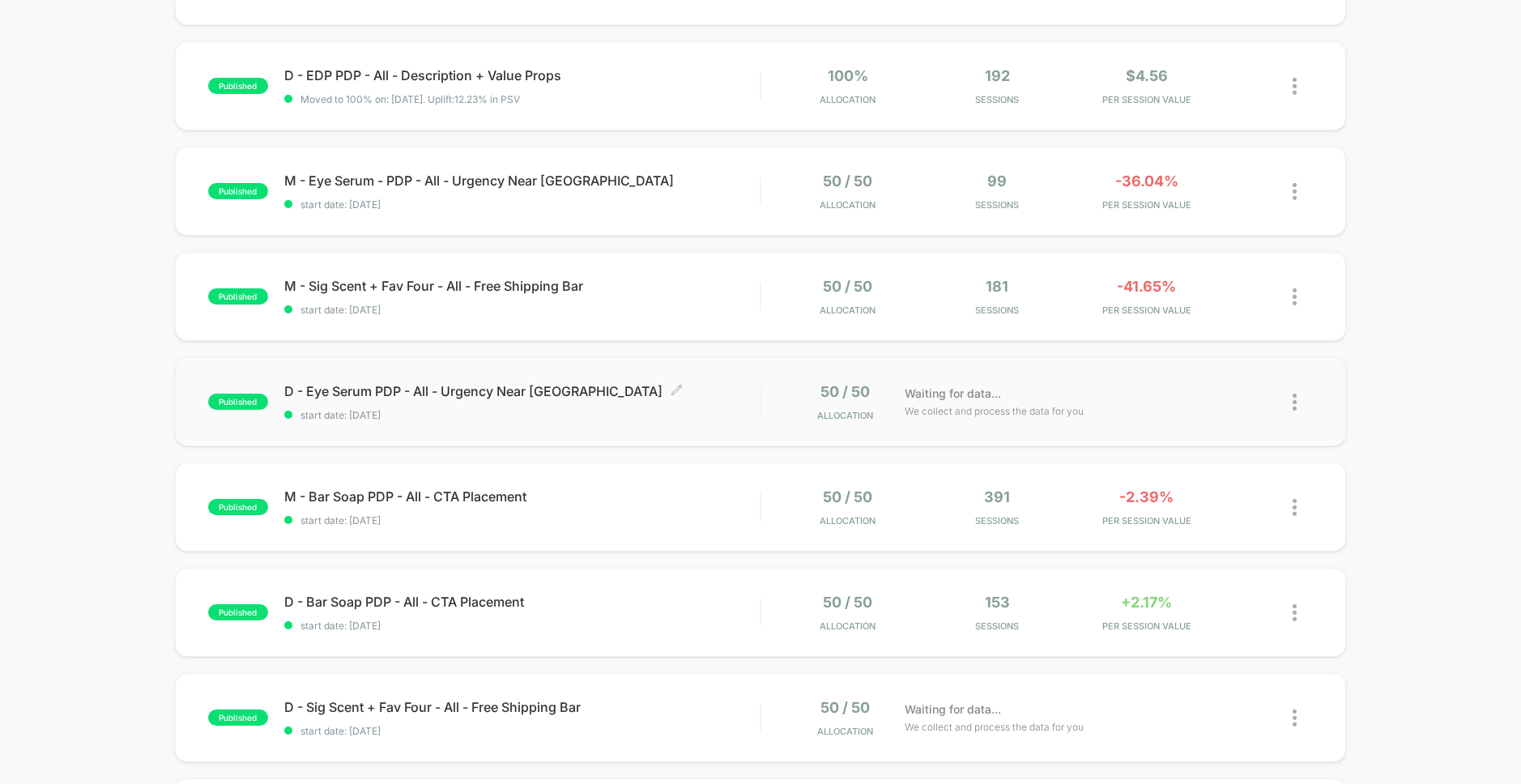
scroll to position [357, 0]
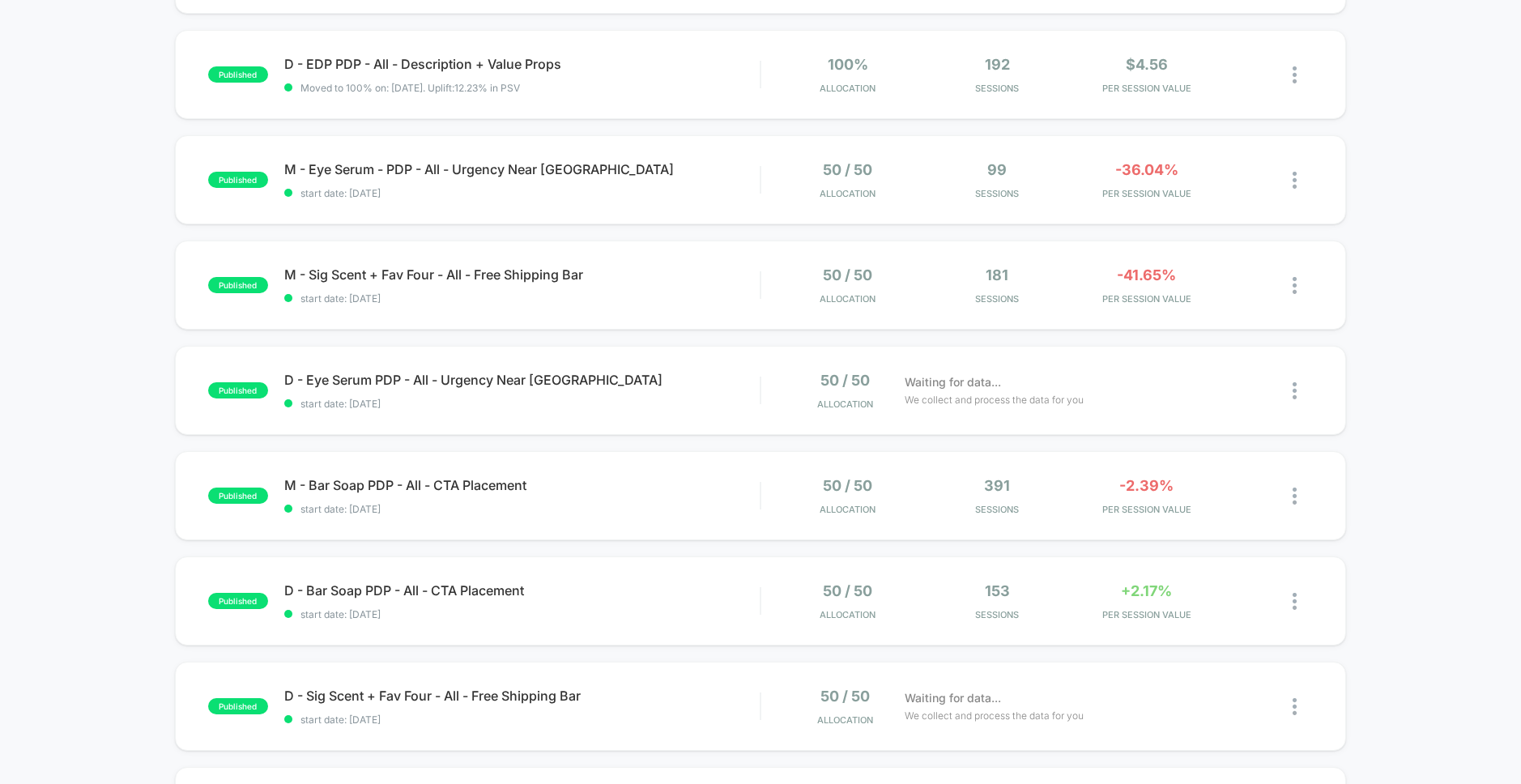
drag, startPoint x: 632, startPoint y: 298, endPoint x: 637, endPoint y: 343, distance: 45.3
click at [637, 343] on div "published D - Deo PDP - All Visitors - Default to 2 quantity selection Moved to…" at bounding box center [760, 483] width 1521 height 1329
click at [685, 495] on div "M - Bar Soap PDP - All - CTA Placement Click to edit experience details Click t…" at bounding box center [522, 496] width 475 height 38
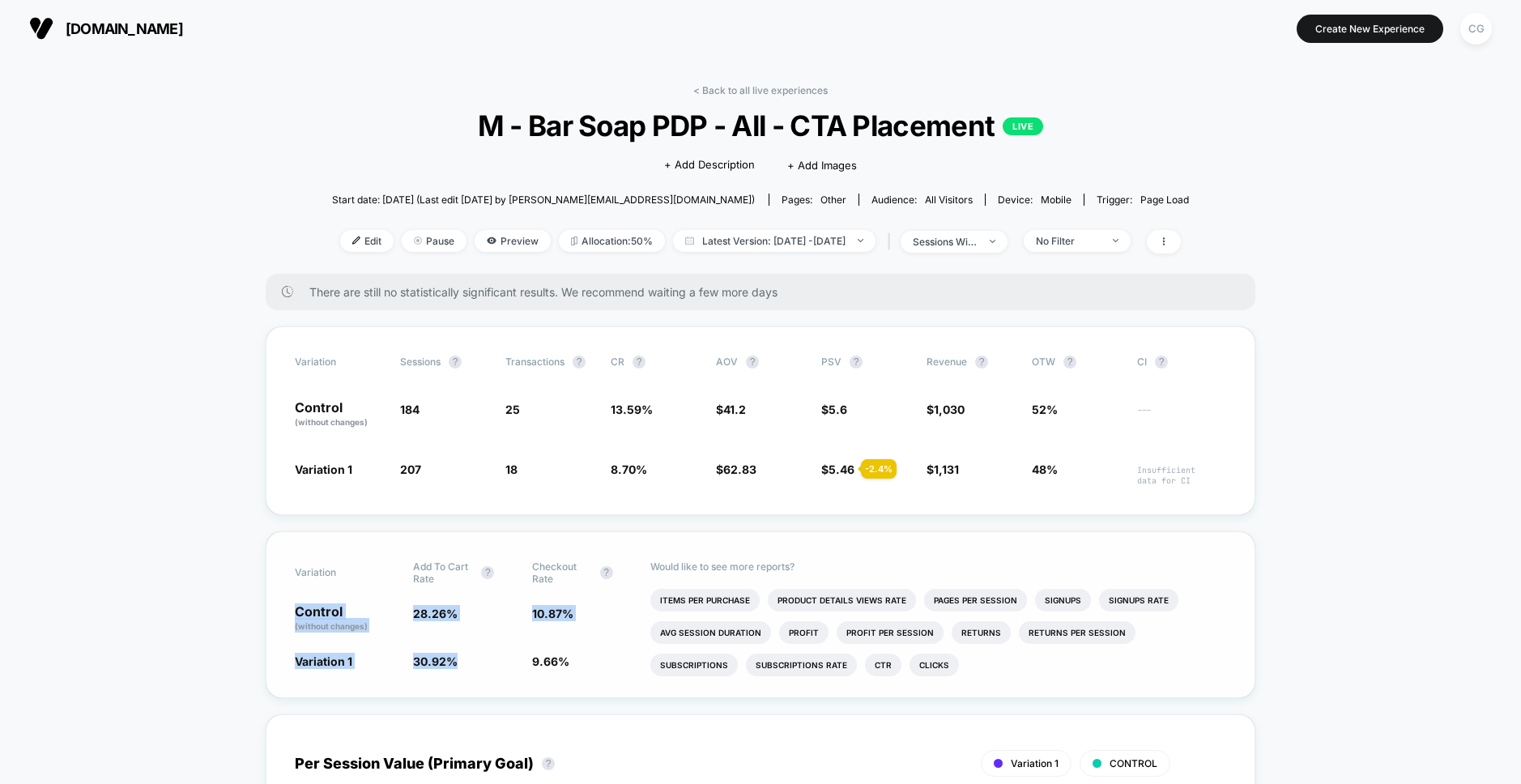
drag, startPoint x: 475, startPoint y: 663, endPoint x: 280, endPoint y: 608, distance: 202.6
click at [280, 608] on div "Variation Add To Cart Rate ? Checkout Rate ? Control (without changes) 28.26 % …" at bounding box center [761, 614] width 990 height 167
click at [503, 651] on div "Variation Add To Cart Rate ? Checkout Rate ? Control (without changes) 28.26 % …" at bounding box center [761, 614] width 990 height 167
